Goal: Use online tool/utility: Utilize a website feature to perform a specific function

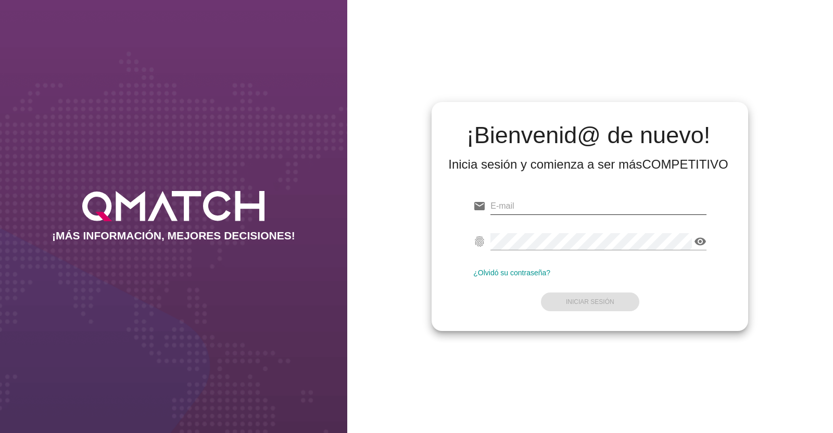
click at [527, 197] on div "email" at bounding box center [589, 208] width 233 height 33
click at [528, 201] on input "email" at bounding box center [599, 206] width 216 height 17
click at [525, 208] on input "email" at bounding box center [599, 206] width 216 height 17
paste input "[EMAIL_ADDRESS][DOMAIN_NAME]"
type input "[EMAIL_ADDRESS][DOMAIN_NAME]"
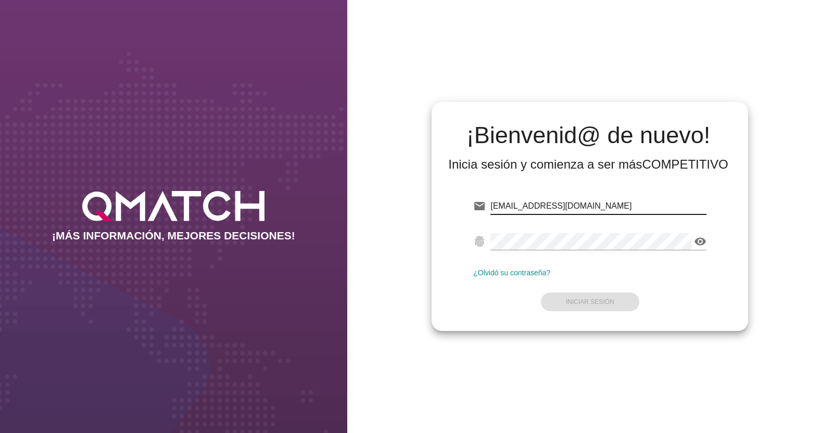
click at [513, 231] on div "fingerprint visibility" at bounding box center [589, 243] width 233 height 33
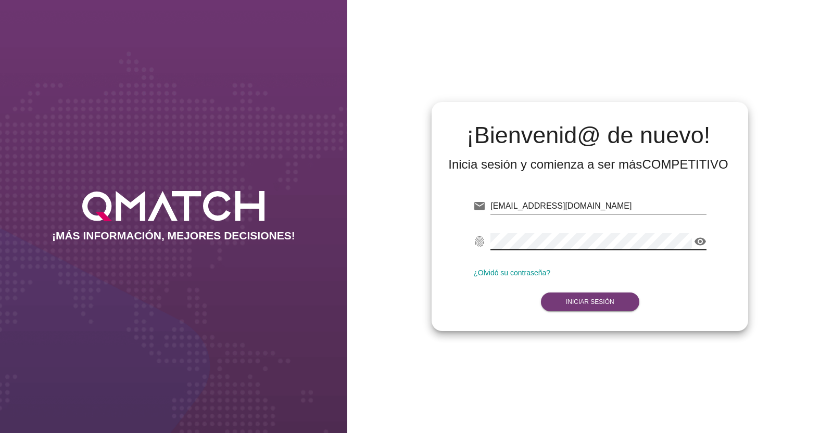
click at [573, 306] on button "Iniciar Sesión" at bounding box center [590, 302] width 98 height 19
click at [581, 296] on button "Iniciar Sesión" at bounding box center [590, 302] width 98 height 19
click at [576, 301] on strong "Iniciar Sesión" at bounding box center [590, 301] width 48 height 7
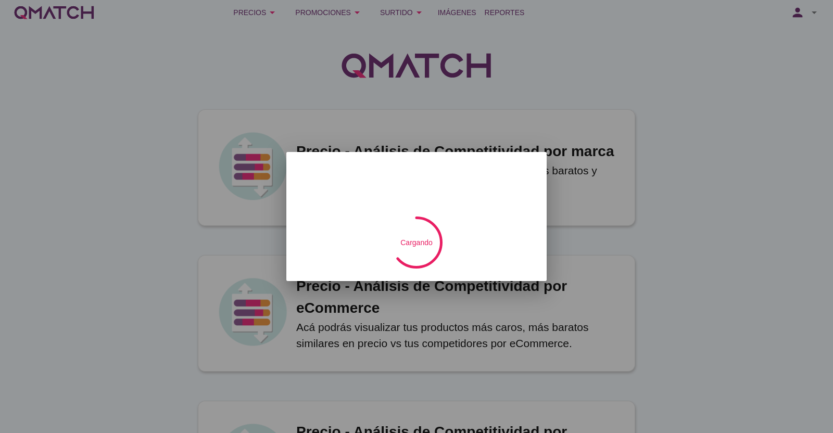
click at [267, 16] on div at bounding box center [416, 216] width 833 height 433
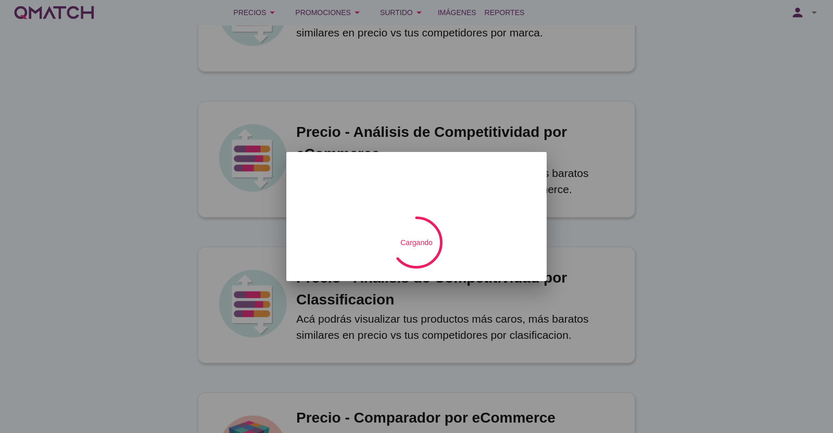
scroll to position [65, 0]
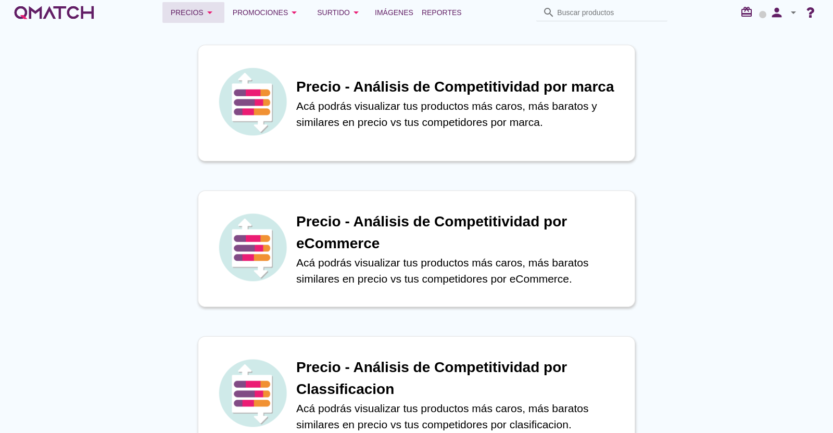
click at [206, 15] on icon "arrow_drop_down" at bounding box center [210, 12] width 13 height 13
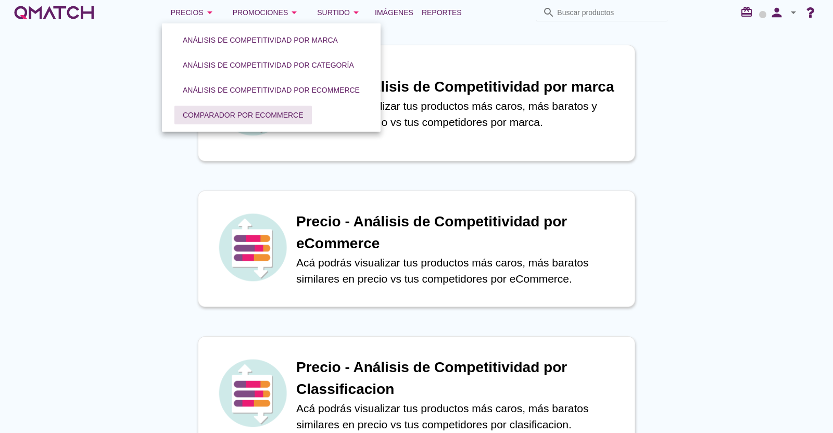
click at [229, 114] on div "Comparador por eCommerce" at bounding box center [243, 115] width 121 height 11
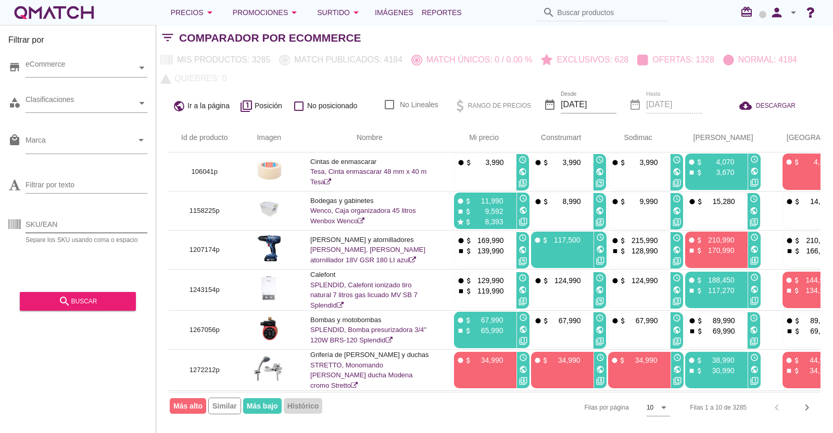
click at [91, 230] on input "SKU/EAN" at bounding box center [87, 224] width 122 height 17
paste input "1298845P 1293111P 1298846P 1293112P 1293113P 1308912P 854576P 926085P 1290541P …"
type input "1298845P 1293111P 1298846P 1293112P 1293113P 1308912P 854576P 926085P 1290541P …"
click at [83, 301] on div "search buscar" at bounding box center [77, 301] width 99 height 13
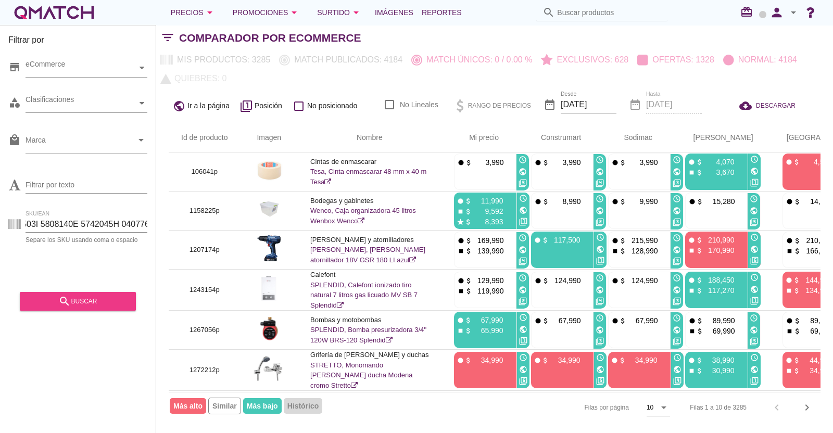
scroll to position [0, 0]
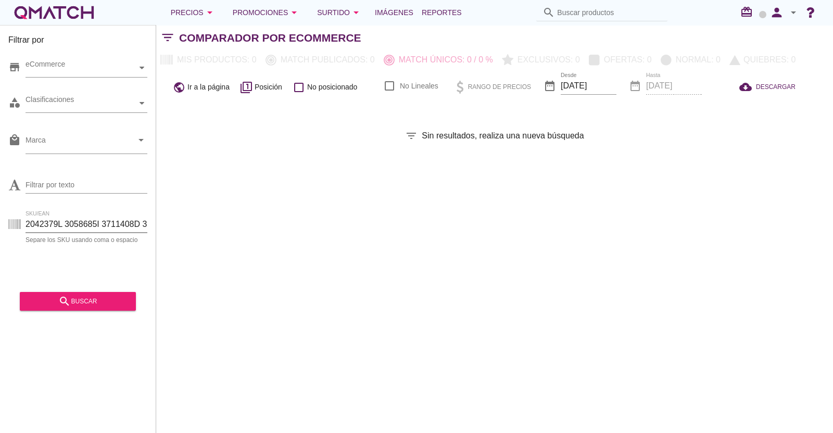
click at [58, 220] on input "SKU/EAN" at bounding box center [87, 224] width 122 height 17
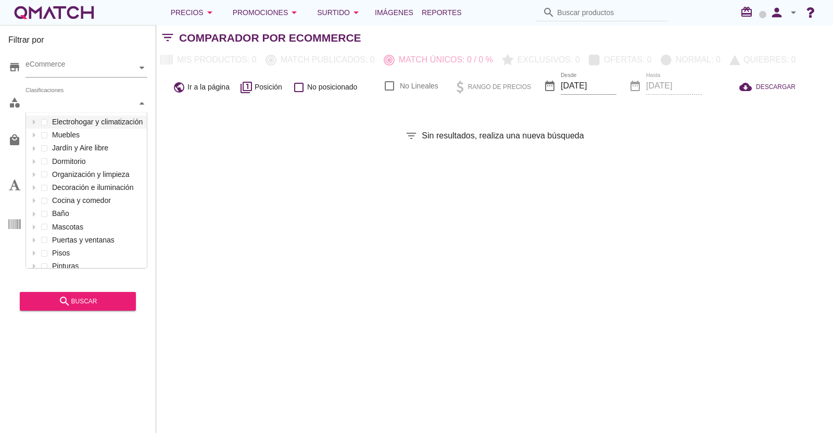
click at [97, 101] on div "Clasificaciones" at bounding box center [81, 103] width 111 height 11
click at [281, 292] on div "Filtrar por store eCommerce category Clasificaciones Electrohogar y climatizaci…" at bounding box center [494, 229] width 677 height 408
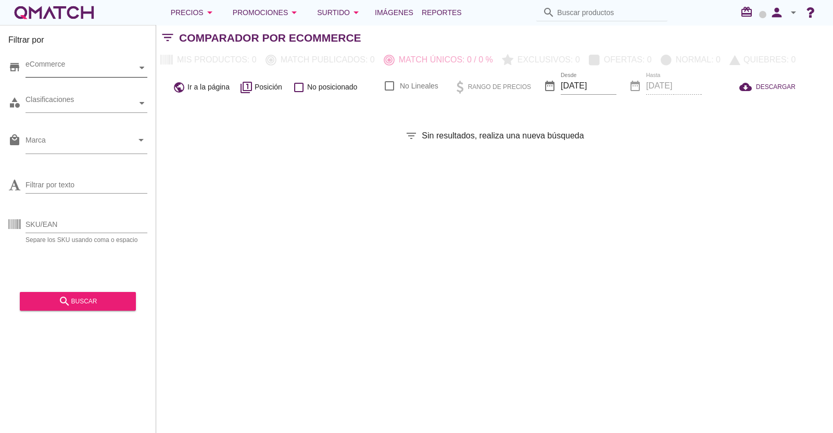
click at [139, 67] on div at bounding box center [142, 68] width 10 height 18
click at [47, 78] on div "eCommerce [GEOGRAPHIC_DATA]" at bounding box center [87, 68] width 122 height 19
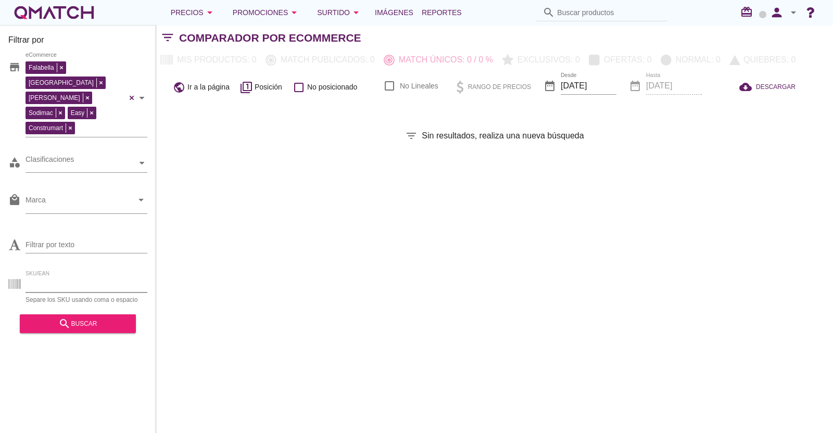
click at [48, 276] on input "SKU/EAN" at bounding box center [87, 284] width 122 height 17
paste input "1298845P 1293111P 1298846P 1293112P 1293113P 1308912P 854576P 926085P 1290541P …"
type input "1298845P 1293111P 1298846P 1293112P 1293113P 1308912P 854576P 926085P 1290541P …"
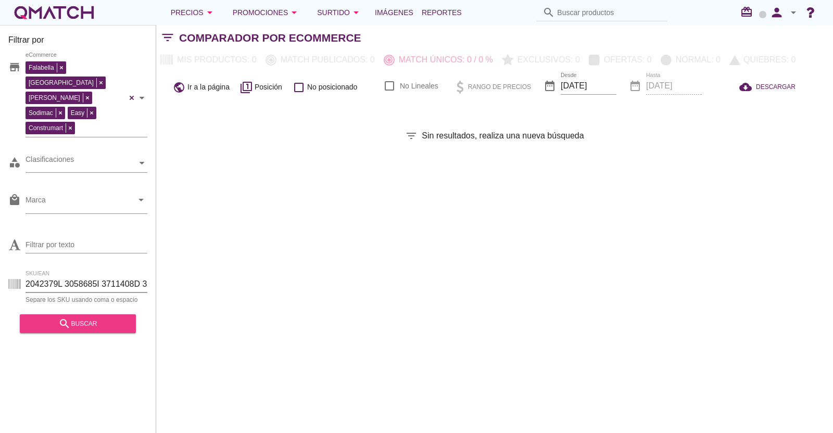
click at [79, 318] on div "search buscar" at bounding box center [77, 324] width 99 height 13
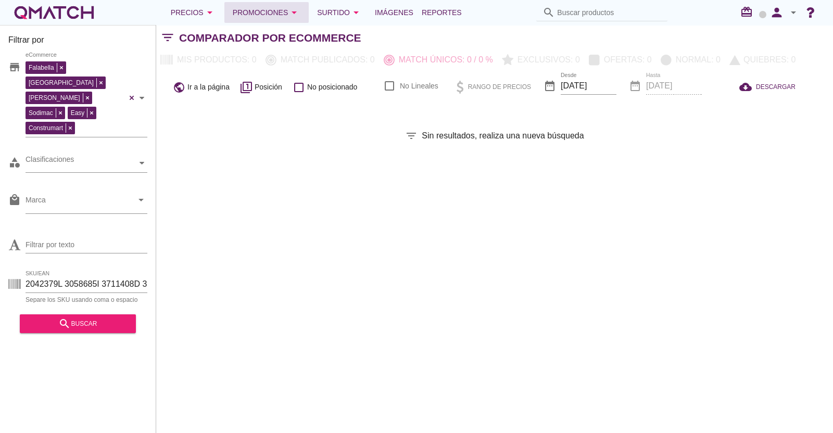
click at [268, 9] on div "Promociones arrow_drop_down" at bounding box center [267, 12] width 68 height 13
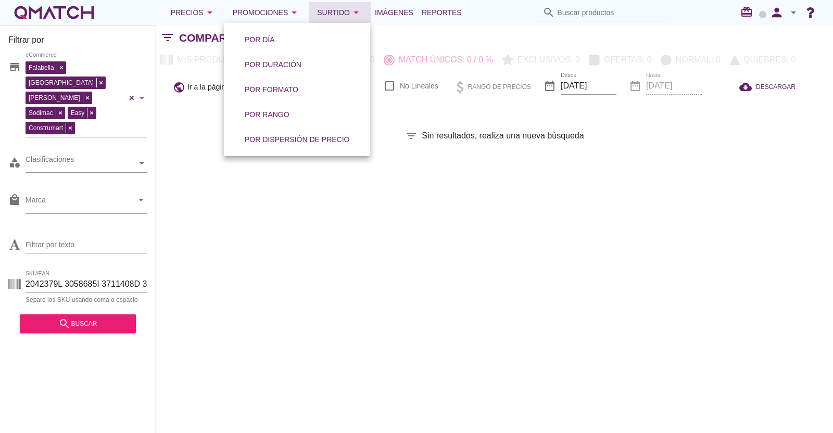
click at [329, 12] on div "Surtido arrow_drop_down" at bounding box center [339, 12] width 45 height 13
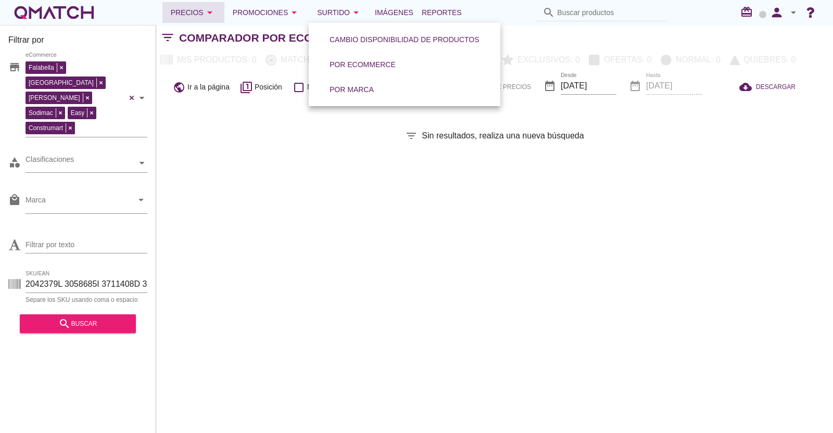
click at [201, 14] on div "Precios arrow_drop_down" at bounding box center [193, 12] width 45 height 13
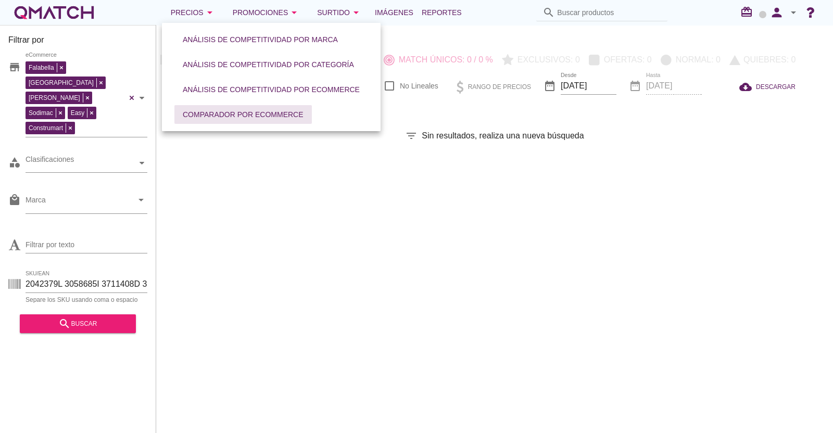
click at [242, 115] on div "Comparador por eCommerce" at bounding box center [243, 114] width 121 height 11
